Goal: Task Accomplishment & Management: Complete application form

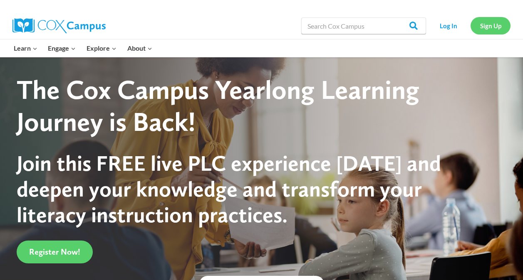
click at [484, 28] on link "Sign Up" at bounding box center [490, 25] width 40 height 17
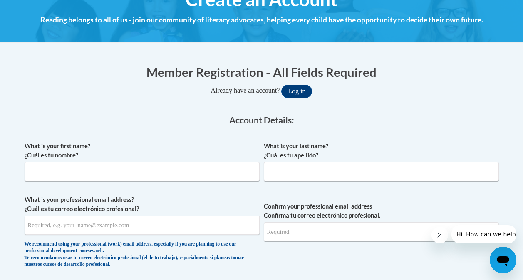
scroll to position [114, 0]
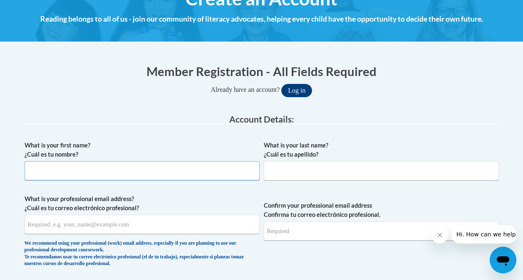
click at [111, 178] on input "What is your first name? ¿Cuál es tu nombre?" at bounding box center [142, 170] width 235 height 19
type input "[PERSON_NAME]"
type input "Dunn"
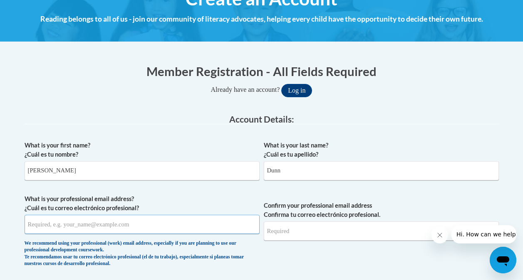
type input "[PERSON_NAME][EMAIL_ADDRESS][PERSON_NAME][DOMAIN_NAME]"
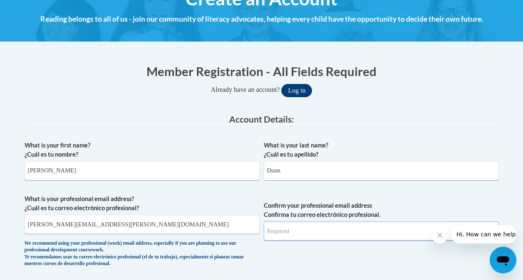
type input "[PERSON_NAME][EMAIL_ADDRESS][PERSON_NAME][DOMAIN_NAME]"
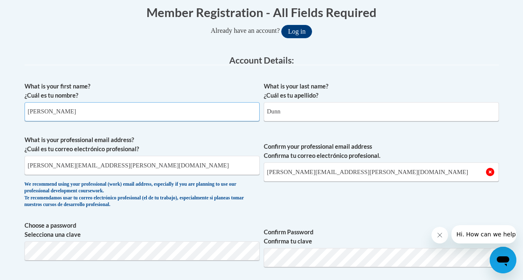
scroll to position [175, 0]
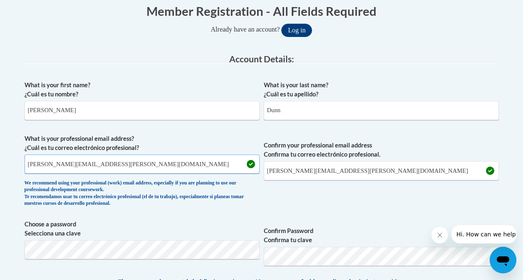
drag, startPoint x: 120, startPoint y: 172, endPoint x: 0, endPoint y: 192, distance: 121.4
type input "[EMAIL_ADDRESS][DOMAIN_NAME]"
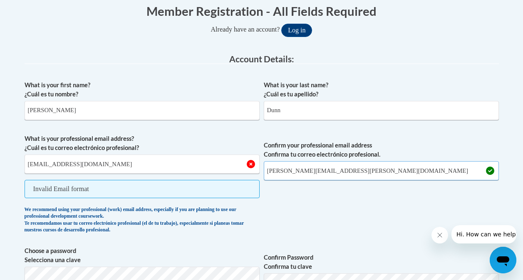
drag, startPoint x: 353, startPoint y: 176, endPoint x: 250, endPoint y: 170, distance: 103.4
click at [250, 170] on span "What is your professional email address? ¿Cuál es tu correo electrónico profesi…" at bounding box center [262, 186] width 474 height 104
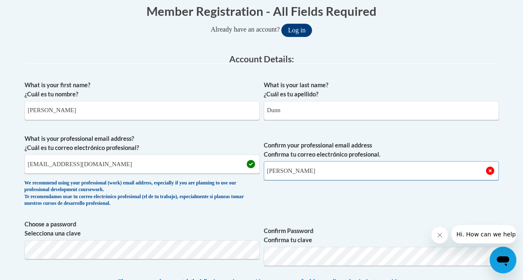
type input "[EMAIL_ADDRESS][DOMAIN_NAME]"
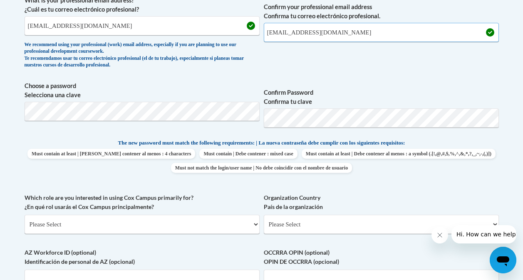
scroll to position [322, 0]
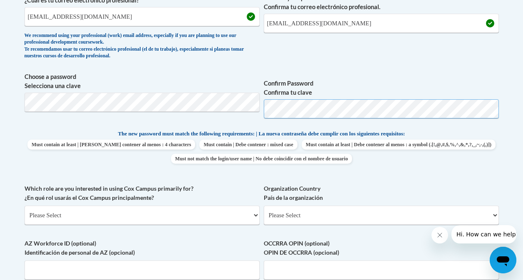
click at [242, 91] on span "Choose a password Selecciona una clave Confirm Password Confirma tu clave" at bounding box center [262, 98] width 474 height 53
click at [314, 52] on span "Confirm your professional email address Confirma tu correo electrónico profesio…" at bounding box center [381, 25] width 235 height 77
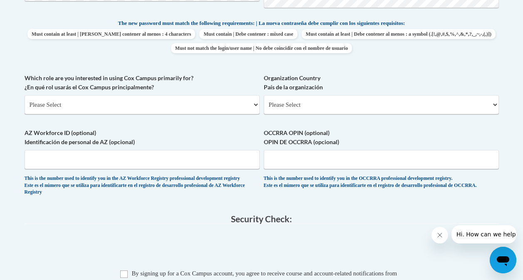
scroll to position [434, 0]
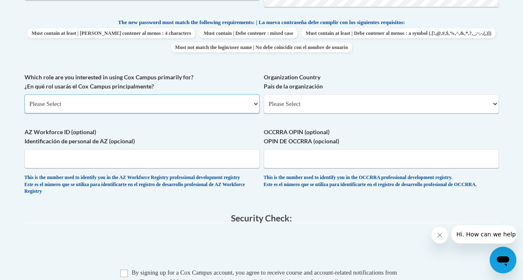
click at [89, 103] on select "Please Select College/University | Colegio/Universidad Community/Nonprofit Part…" at bounding box center [142, 103] width 235 height 19
click at [25, 94] on select "Please Select College/University | Colegio/Universidad Community/Nonprofit Part…" at bounding box center [142, 103] width 235 height 19
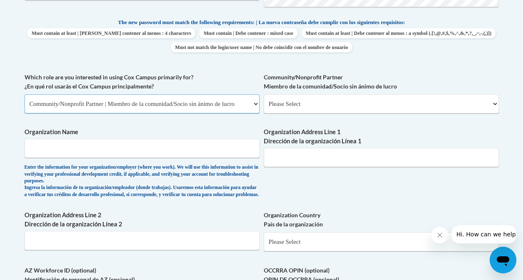
click at [96, 106] on select "Please Select College/University | Colegio/Universidad Community/Nonprofit Part…" at bounding box center [142, 103] width 235 height 19
click at [25, 94] on select "Please Select College/University | Colegio/Universidad Community/Nonprofit Part…" at bounding box center [142, 103] width 235 height 19
click at [91, 108] on select "Please Select College/University | Colegio/Universidad Community/Nonprofit Part…" at bounding box center [142, 103] width 235 height 19
select select "5a18ea06-2b54-4451-96f2-d152daf9eac5"
click at [25, 94] on select "Please Select College/University | Colegio/Universidad Community/Nonprofit Part…" at bounding box center [142, 103] width 235 height 19
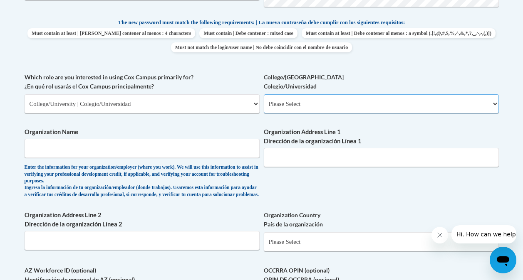
click at [325, 101] on select "Please Select College/University Staff | Empleado universitario College/Univers…" at bounding box center [381, 103] width 235 height 19
select select "99b32b07-cffc-426c-8bf6-0cd77760d84b"
click at [264, 94] on select "Please Select College/University Staff | Empleado universitario College/Univers…" at bounding box center [381, 103] width 235 height 19
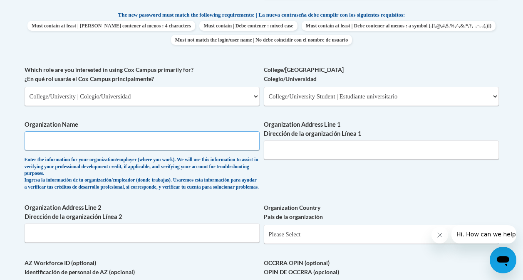
click at [157, 140] on input "Organization Name" at bounding box center [142, 140] width 235 height 19
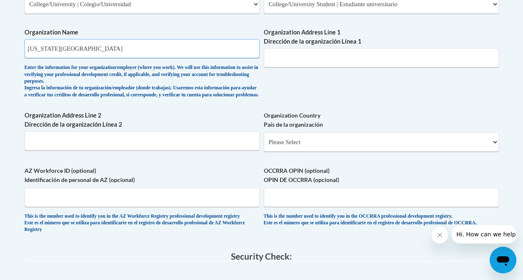
scroll to position [534, 0]
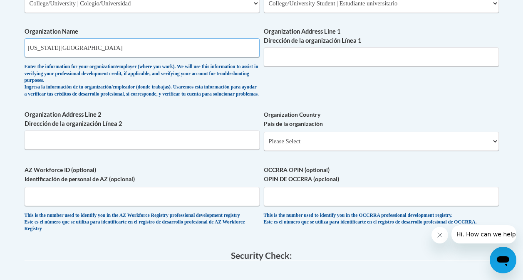
type input "[US_STATE][GEOGRAPHIC_DATA]"
click at [282, 151] on select "Please Select [GEOGRAPHIC_DATA] | [GEOGRAPHIC_DATA] Outside of [GEOGRAPHIC_DATA…" at bounding box center [381, 141] width 235 height 19
select select "ad49bcad-a171-4b2e-b99c-48b446064914"
click at [264, 139] on select "Please Select [GEOGRAPHIC_DATA] | [GEOGRAPHIC_DATA] Outside of [GEOGRAPHIC_DATA…" at bounding box center [381, 141] width 235 height 19
select select
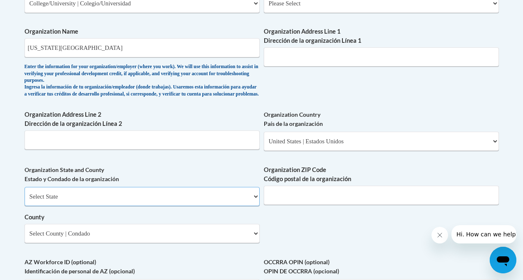
click at [141, 202] on select "Select State [US_STATE] [US_STATE] [US_STATE] [US_STATE] [US_STATE] [US_STATE] …" at bounding box center [142, 196] width 235 height 19
select select "[US_STATE]"
click at [25, 194] on select "Select State [US_STATE] [US_STATE] [US_STATE] [US_STATE] [US_STATE] [US_STATE] …" at bounding box center [142, 196] width 235 height 19
click at [86, 243] on select "Select County [GEOGRAPHIC_DATA] [GEOGRAPHIC_DATA] [GEOGRAPHIC_DATA] [GEOGRAPHIC…" at bounding box center [142, 233] width 235 height 19
select select "[GEOGRAPHIC_DATA]"
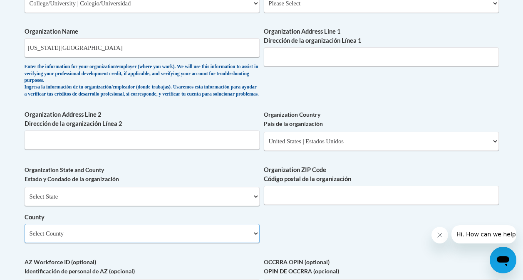
click at [25, 231] on select "Select County [GEOGRAPHIC_DATA] [GEOGRAPHIC_DATA] [GEOGRAPHIC_DATA] [GEOGRAPHIC…" at bounding box center [142, 233] width 235 height 19
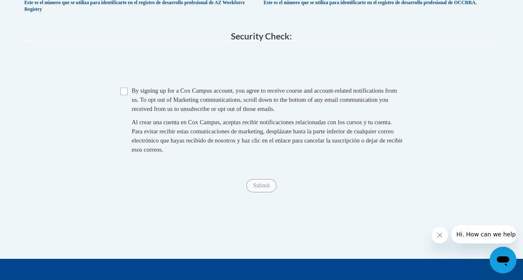
scroll to position [851, 0]
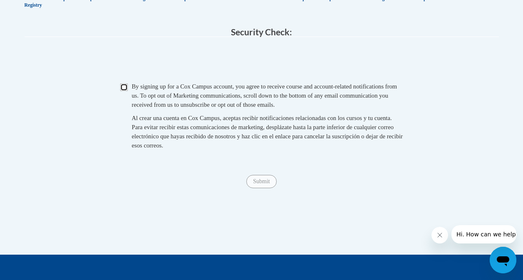
click at [124, 91] on input "Checkbox" at bounding box center [123, 87] width 7 height 7
checkbox input "true"
click at [253, 188] on input "Submit" at bounding box center [261, 181] width 30 height 13
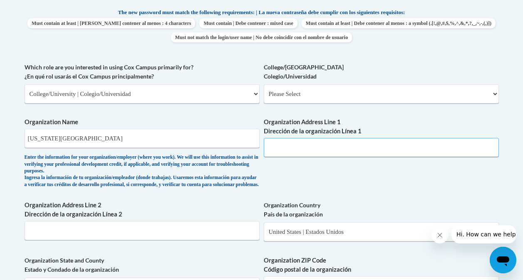
scroll to position [443, 0]
paste input "[STREET_ADDRESS]"
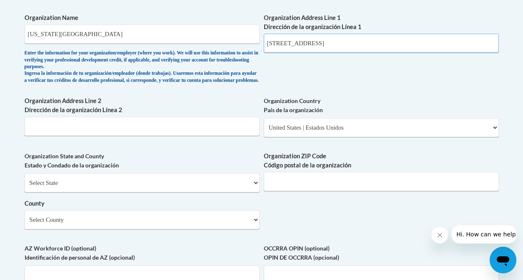
scroll to position [549, 0]
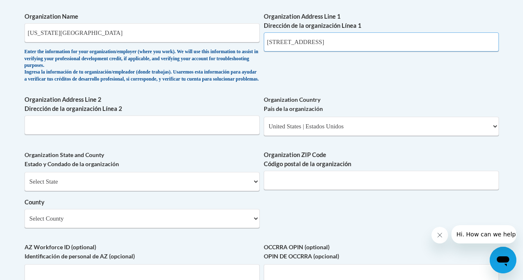
drag, startPoint x: 371, startPoint y: 37, endPoint x: 346, endPoint y: 44, distance: 25.5
click at [346, 44] on input "[STREET_ADDRESS]" at bounding box center [381, 41] width 235 height 19
type input "[STREET_ADDRESS]"
click at [297, 176] on span "Organization ZIP Code Código postal de la organización" at bounding box center [381, 171] width 235 height 40
click at [303, 185] on input "Organization ZIP Code Código postal de la organización" at bounding box center [381, 180] width 235 height 19
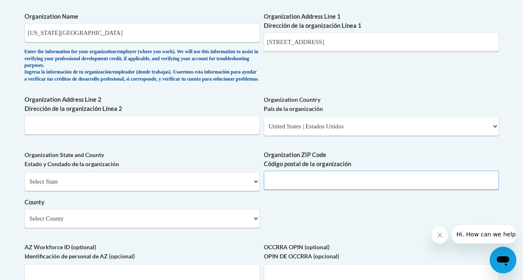
paste input "23219"
type input "23219"
click at [309, 221] on div "What is your first name? ¿Cuál es tu nombre? [PERSON_NAME] What is your last na…" at bounding box center [262, 10] width 474 height 617
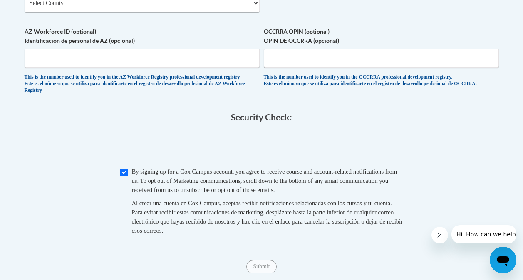
scroll to position [766, 0]
click at [128, 181] on span "Checkbox By signing up for a [PERSON_NAME] Campus account, you agree to receive…" at bounding box center [261, 205] width 283 height 77
click at [126, 176] on input "Checkbox" at bounding box center [123, 171] width 7 height 7
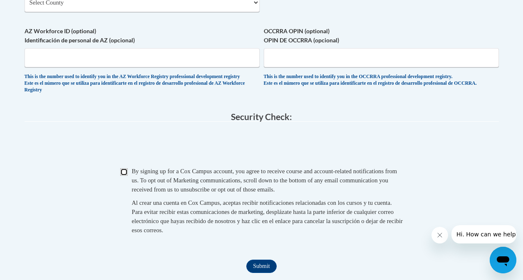
checkbox input "true"
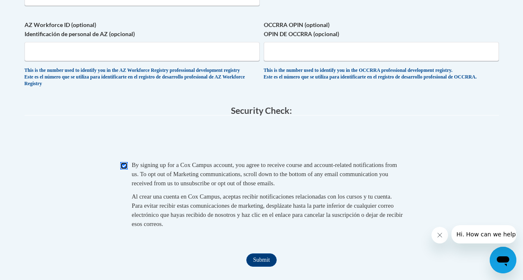
scroll to position [772, 0]
click at [258, 267] on input "Submit" at bounding box center [261, 259] width 30 height 13
click at [438, 242] on button "Close message from company" at bounding box center [439, 235] width 17 height 17
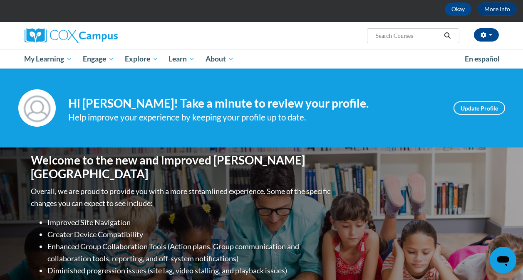
scroll to position [40, 0]
